Goal: Book appointment/travel/reservation

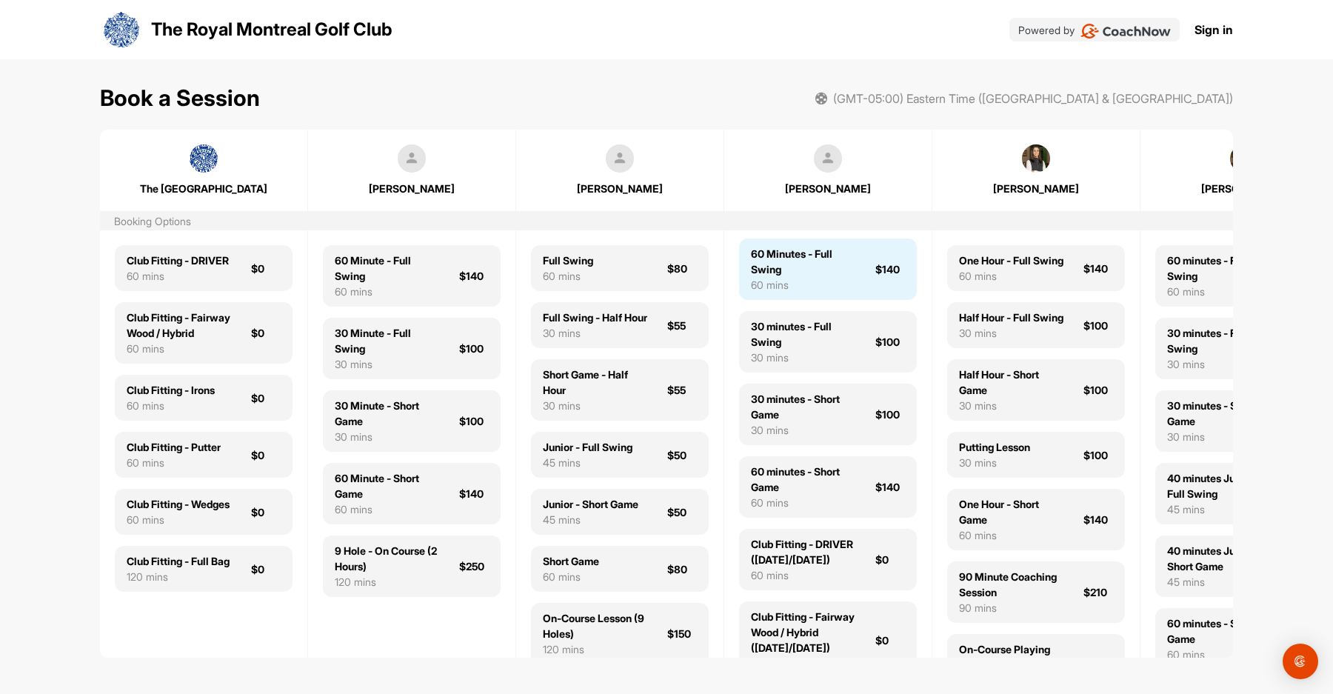
scroll to position [7, 0]
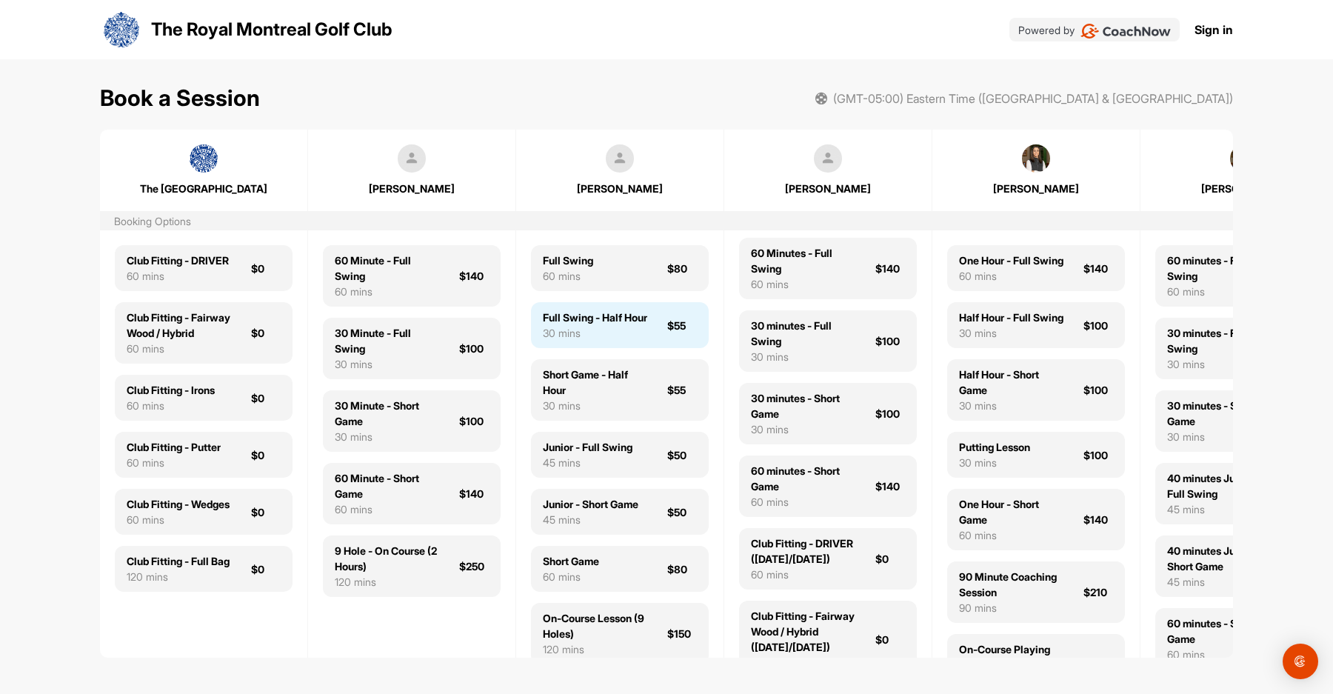
click at [593, 323] on div "Full Swing - Half Hour" at bounding box center [595, 318] width 104 height 16
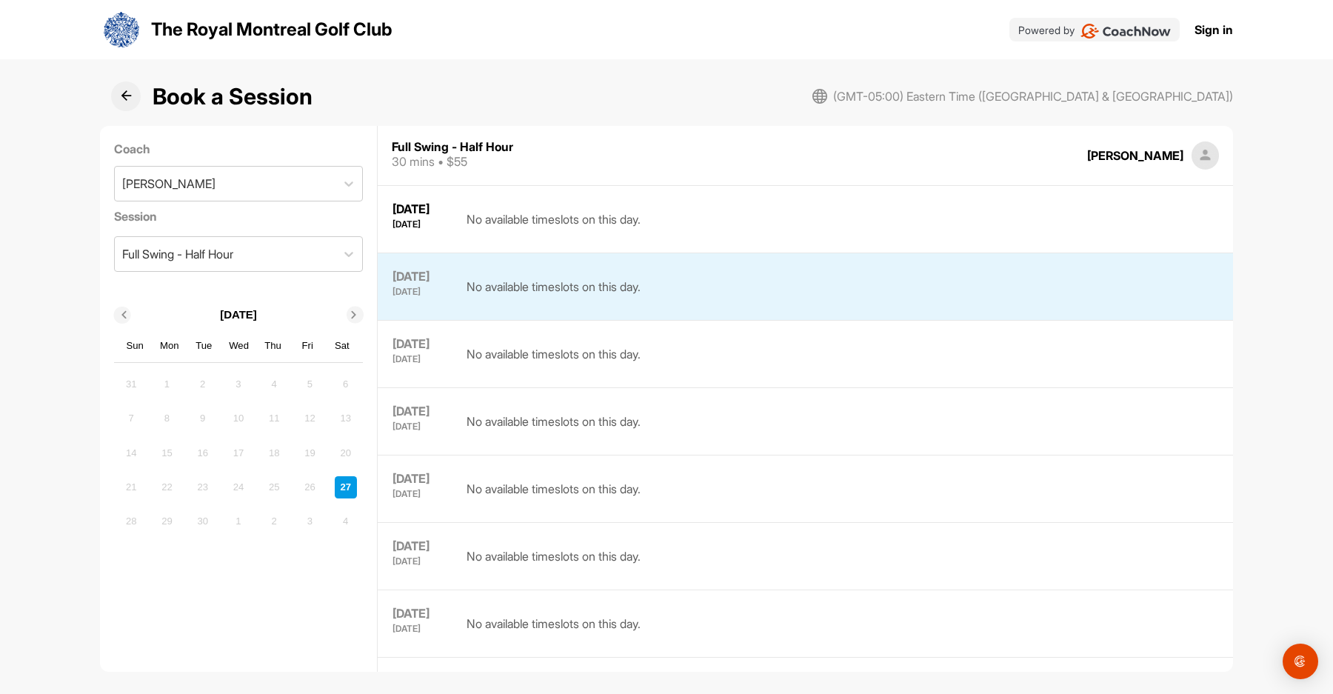
scroll to position [120, 0]
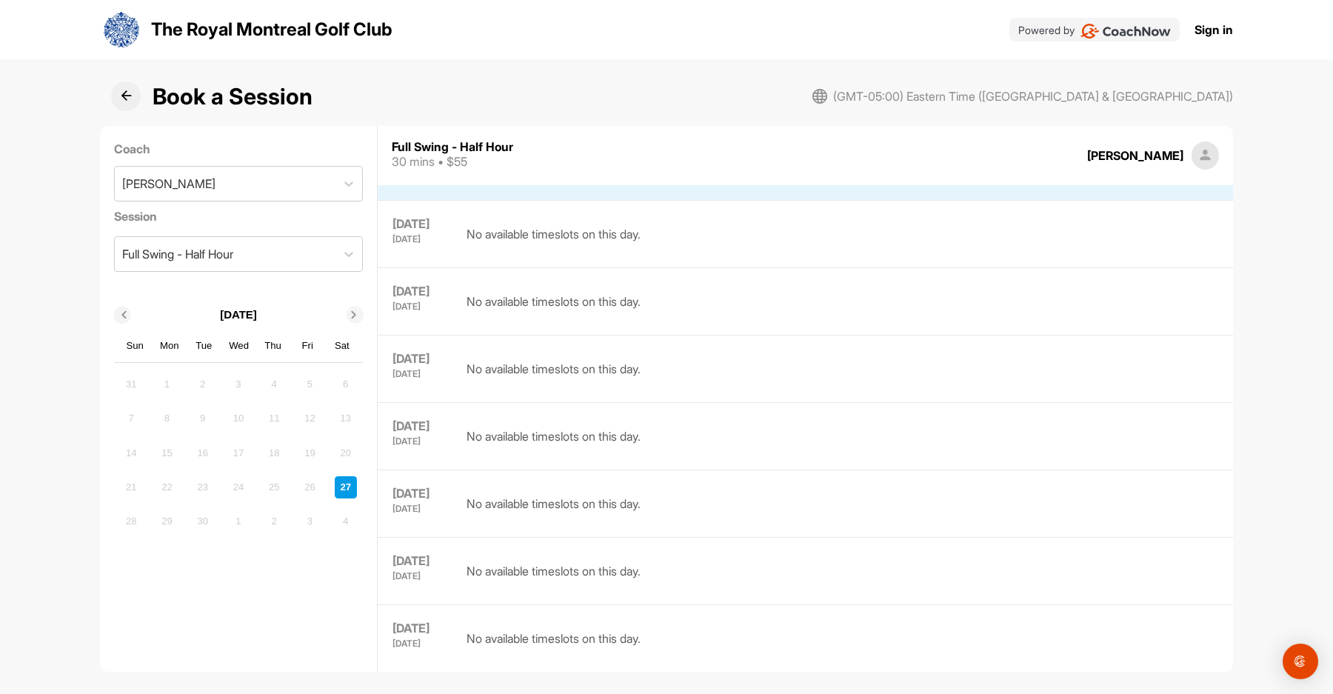
click at [140, 524] on div "28" at bounding box center [131, 521] width 22 height 22
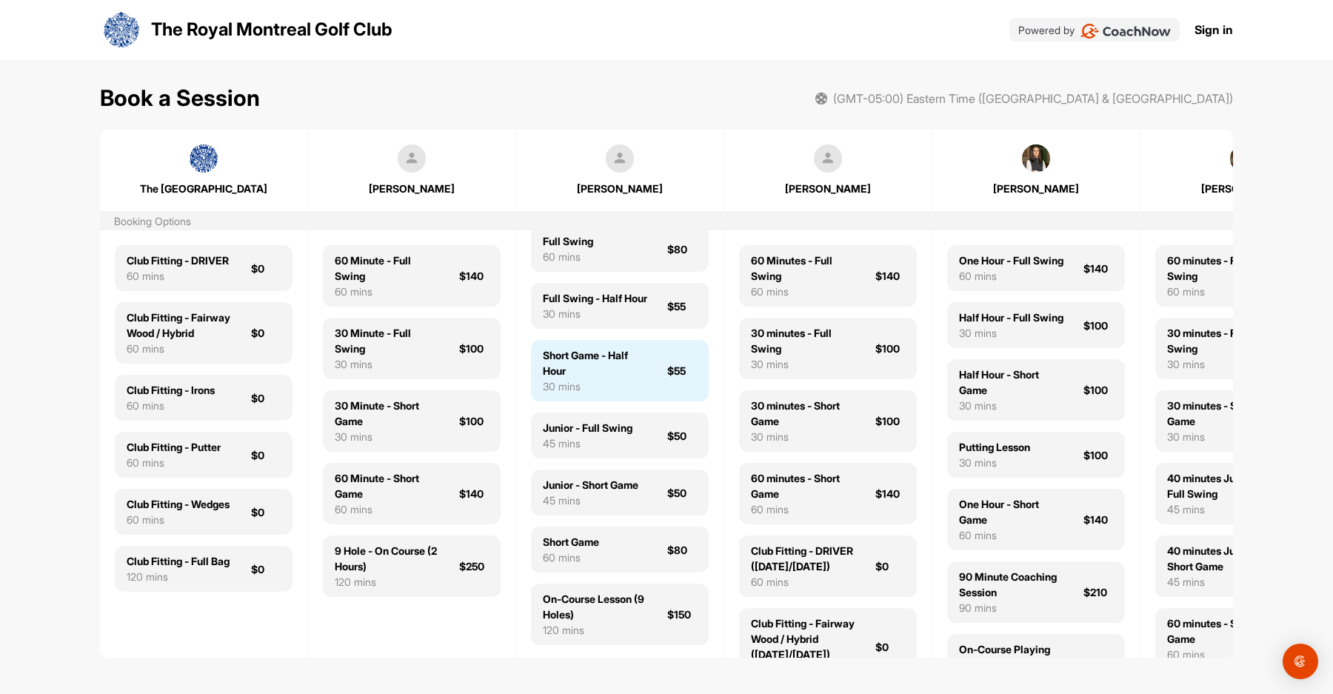
scroll to position [20, 0]
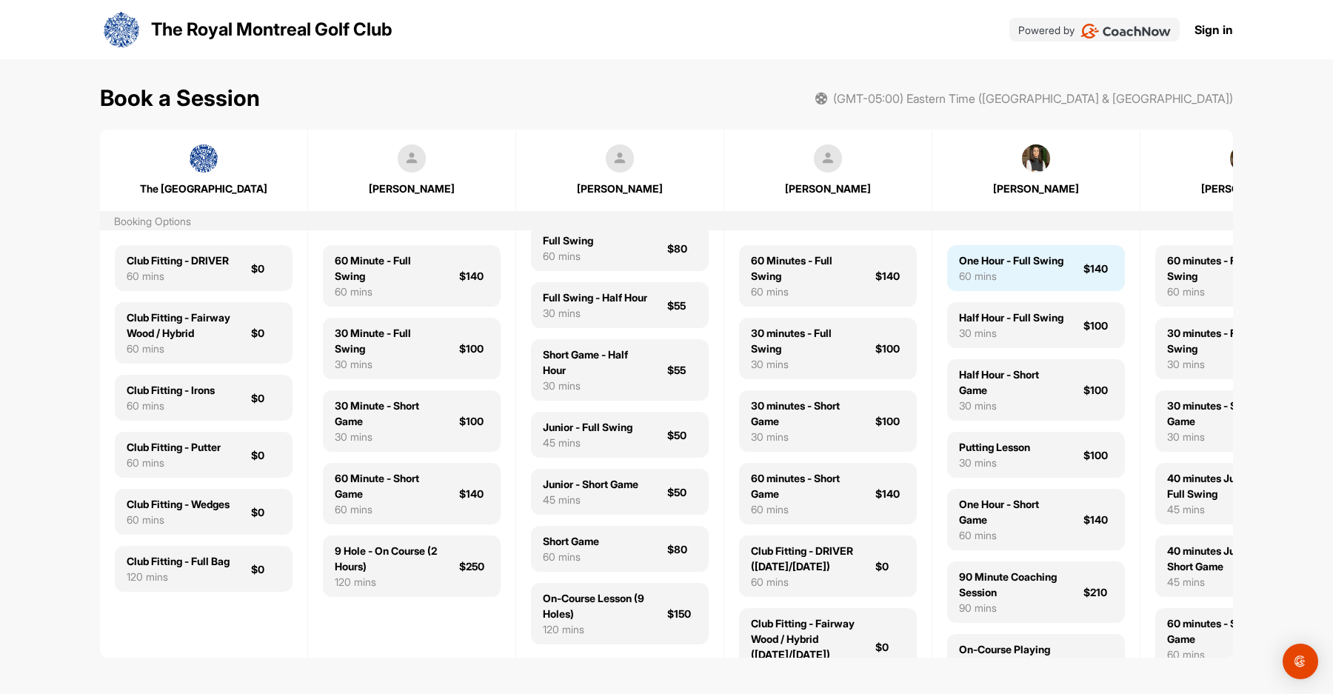
click at [1039, 291] on div "One Hour - Full Swing 60 mins $140" at bounding box center [1036, 268] width 178 height 46
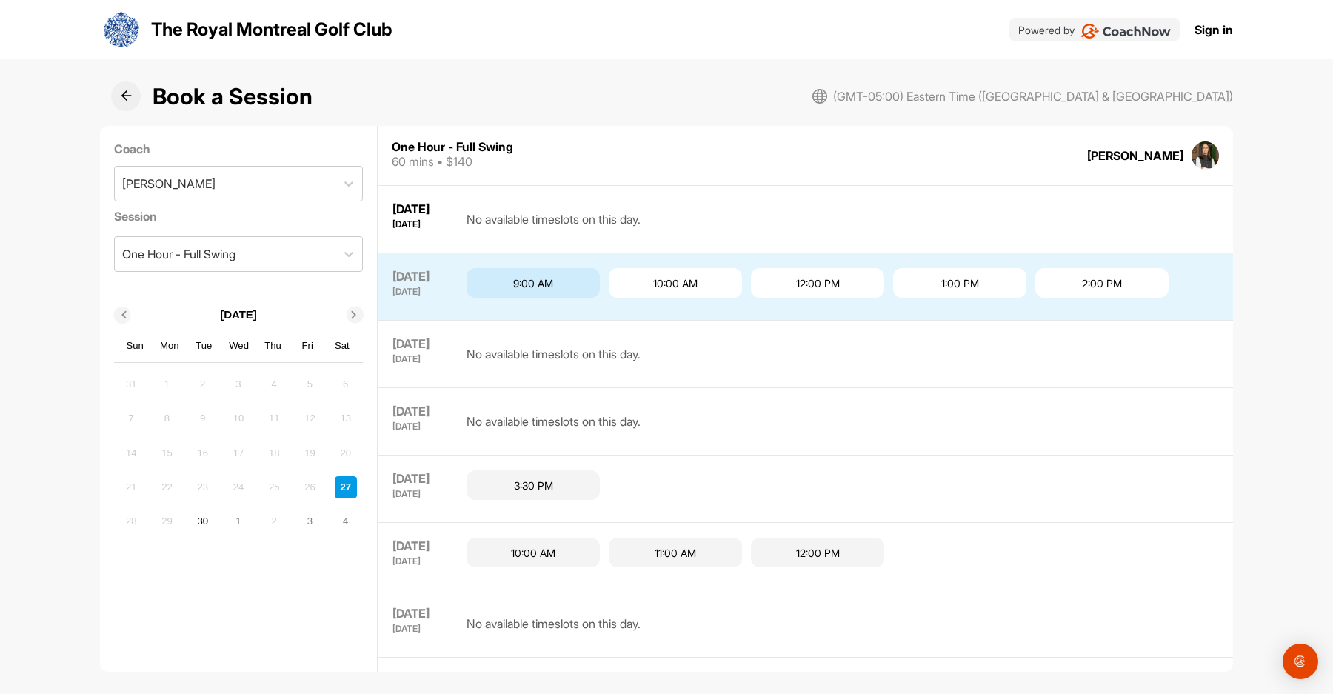
click at [519, 279] on div "9:00 AM" at bounding box center [533, 283] width 133 height 30
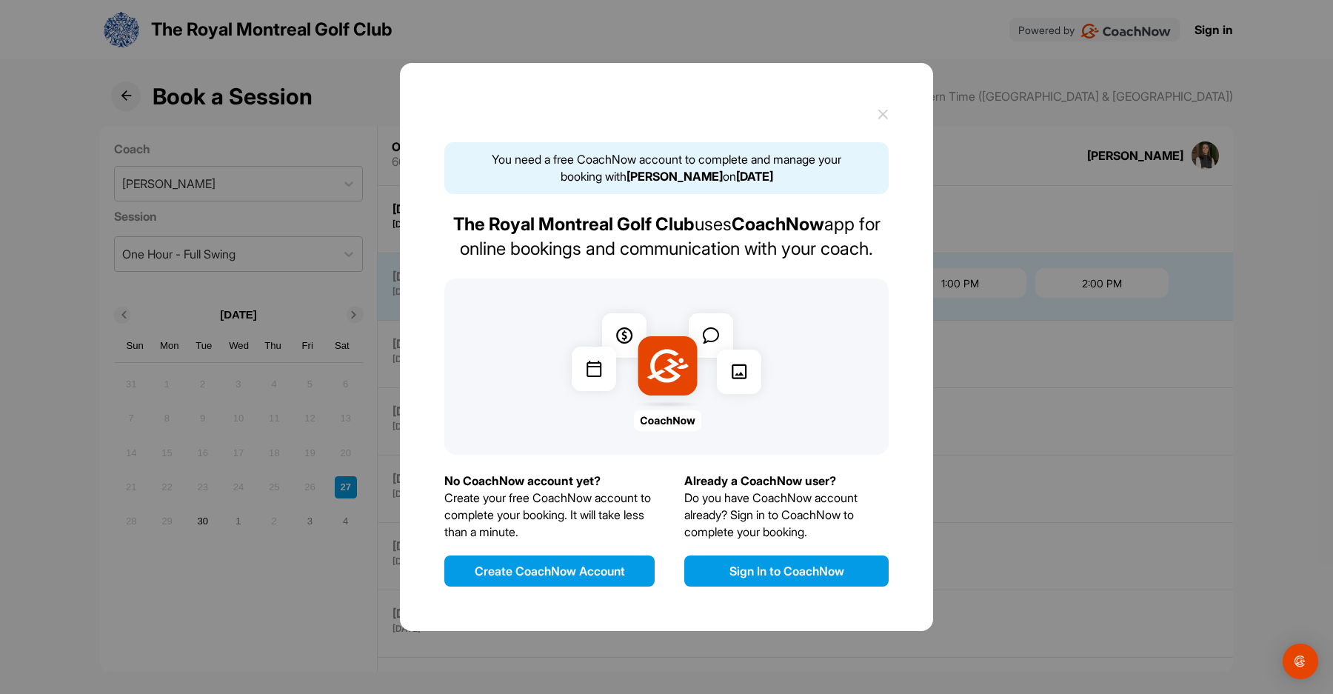
click at [277, 36] on div at bounding box center [666, 347] width 1333 height 694
